Goal: Task Accomplishment & Management: Manage account settings

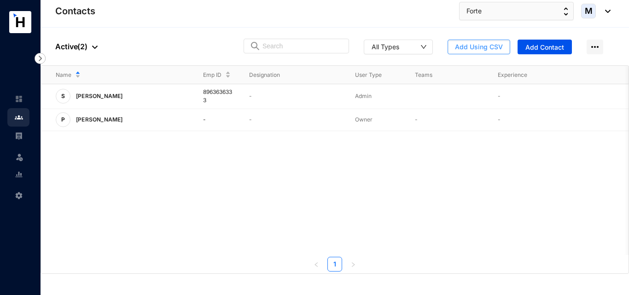
click at [461, 47] on span "Add Using CSV" at bounding box center [479, 46] width 48 height 9
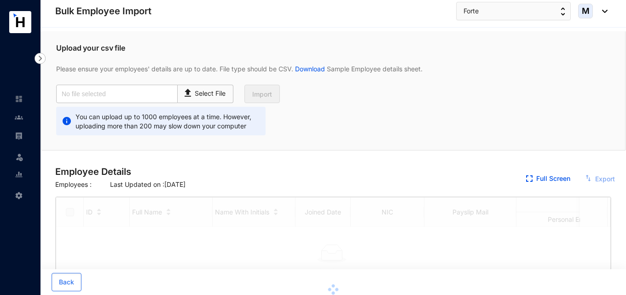
checkbox input "true"
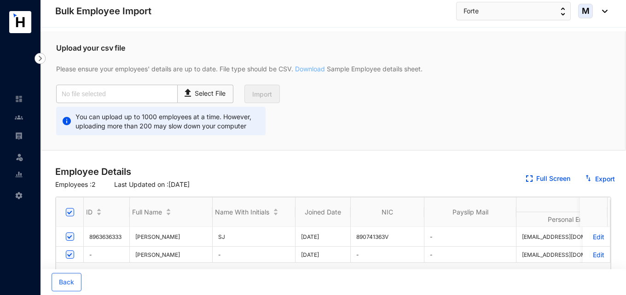
click at [318, 68] on link "Download" at bounding box center [310, 69] width 34 height 8
click at [21, 131] on div at bounding box center [19, 131] width 8 height 8
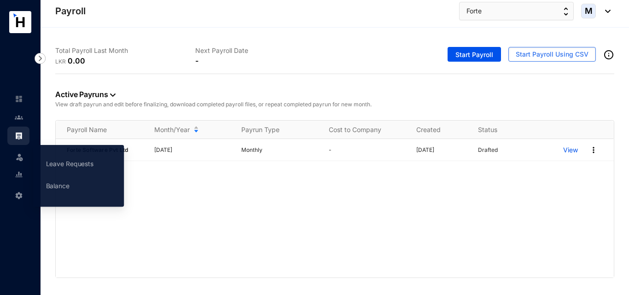
click at [23, 159] on img at bounding box center [19, 156] width 9 height 9
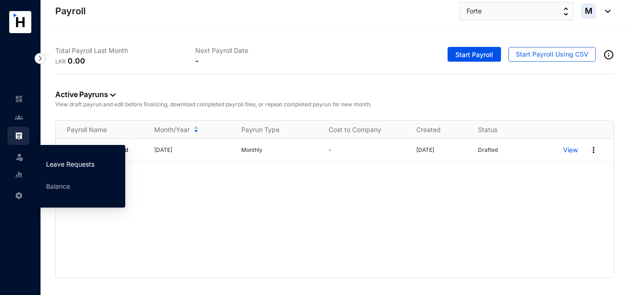
click at [49, 168] on link "Leave Requests" at bounding box center [70, 164] width 48 height 8
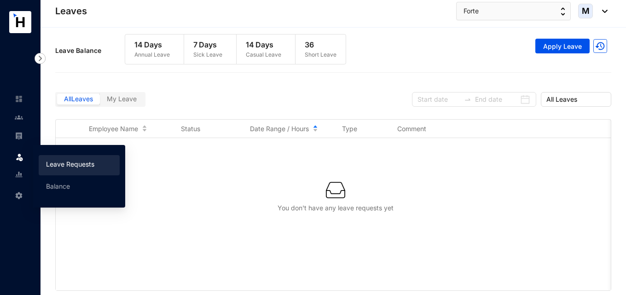
click at [20, 157] on img at bounding box center [19, 156] width 9 height 9
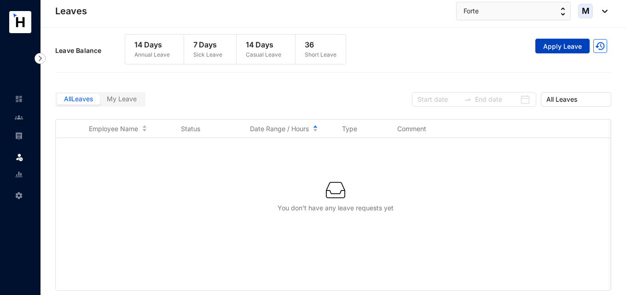
click at [552, 50] on span "Apply Leave" at bounding box center [562, 46] width 39 height 9
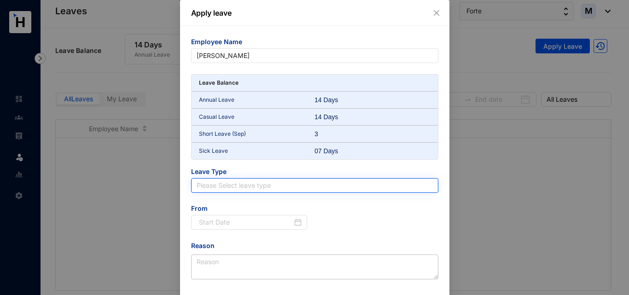
click at [262, 185] on input "search" at bounding box center [315, 186] width 236 height 14
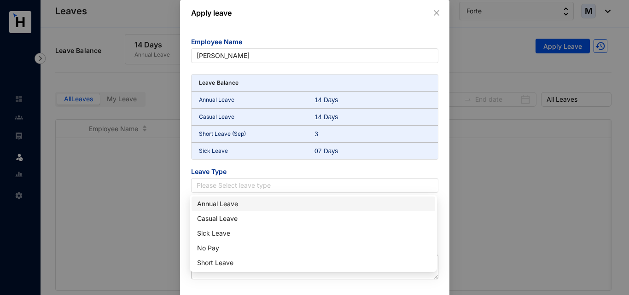
click at [252, 203] on div "Annual Leave" at bounding box center [313, 204] width 233 height 10
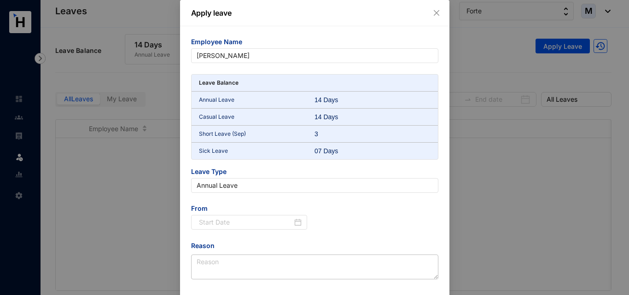
click at [278, 102] on p "Annual Leave" at bounding box center [257, 99] width 116 height 9
click at [433, 7] on div "Apply leave" at bounding box center [314, 13] width 269 height 26
click at [433, 14] on icon "close" at bounding box center [436, 13] width 6 height 6
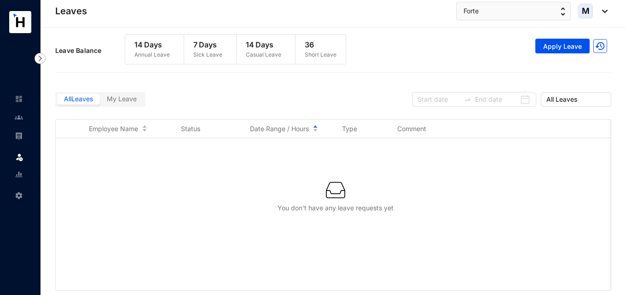
click at [175, 48] on div "14 Days Annual Leave" at bounding box center [152, 49] width 54 height 29
click at [118, 101] on span "My Leave" at bounding box center [122, 99] width 30 height 8
click at [100, 101] on input "My Leave" at bounding box center [100, 101] width 0 height 0
click at [82, 98] on span "All Leaves" at bounding box center [78, 99] width 29 height 8
click at [57, 101] on input "All Leaves" at bounding box center [57, 101] width 0 height 0
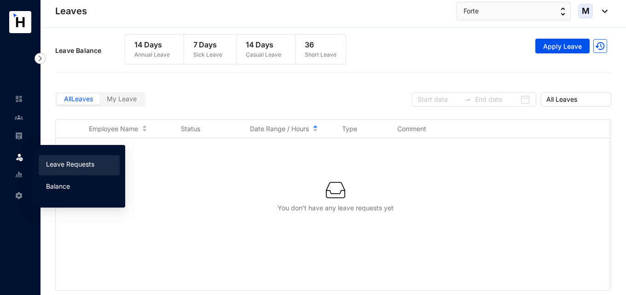
click at [57, 184] on link "Balance" at bounding box center [58, 186] width 24 height 8
